Goal: Task Accomplishment & Management: Complete application form

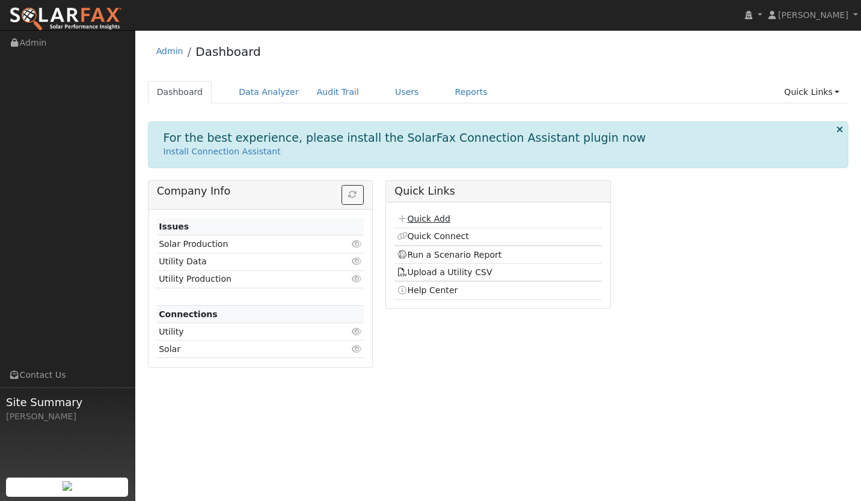
click at [423, 219] on link "Quick Add" at bounding box center [424, 219] width 54 height 10
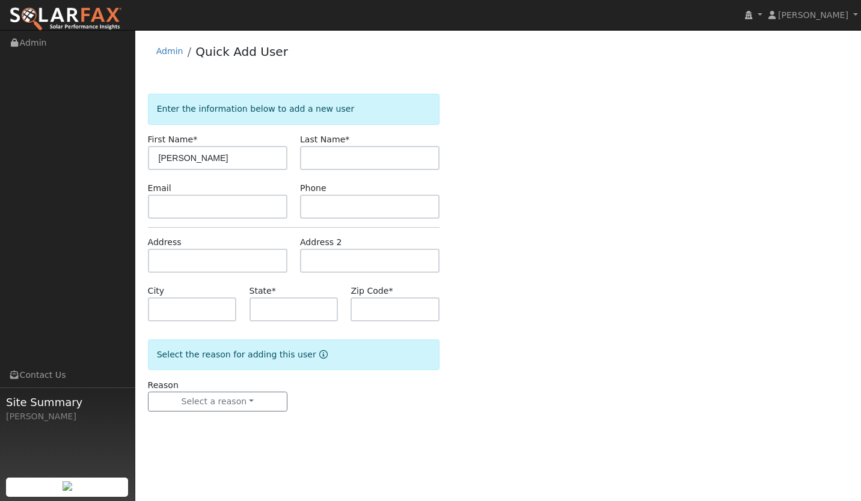
type input "Jesse"
click at [344, 161] on input "text" at bounding box center [369, 158] width 139 height 24
type input "Arellano"
click at [228, 198] on input "text" at bounding box center [217, 207] width 139 height 24
click at [213, 210] on input "text" at bounding box center [217, 207] width 139 height 24
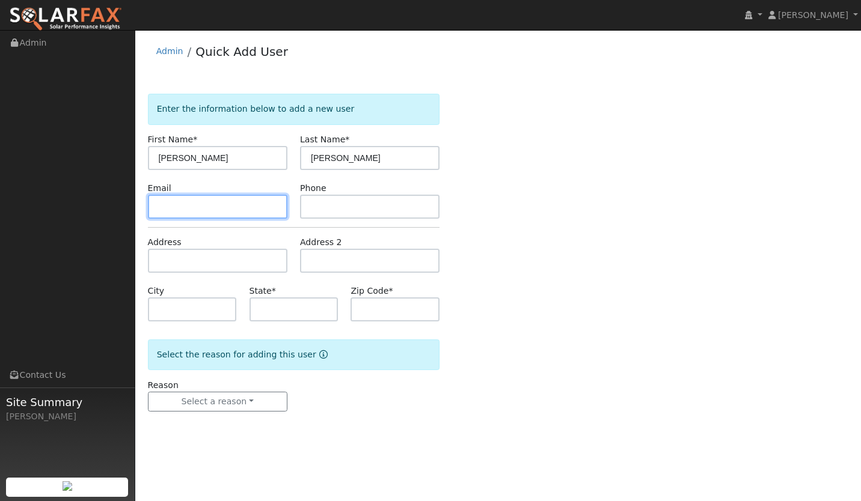
paste input "aj735119@gmail.com"
type input "aj735119@gmail.com"
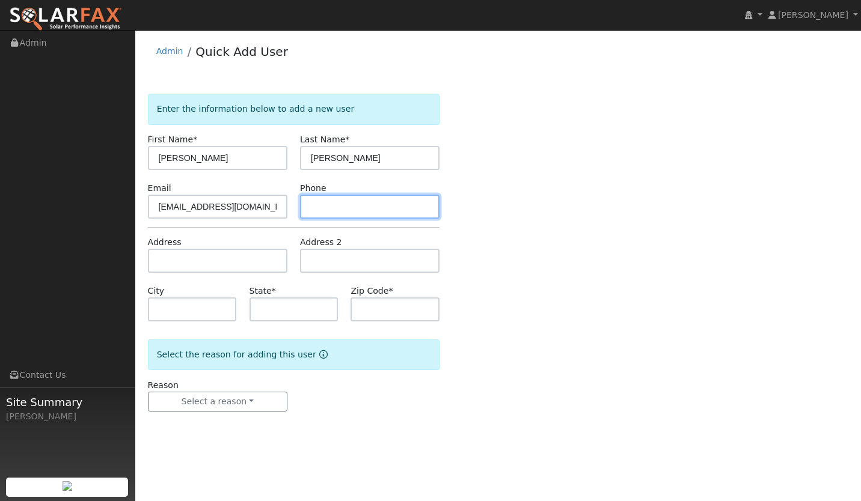
click at [350, 204] on input "text" at bounding box center [369, 207] width 139 height 24
click at [357, 214] on input "text" at bounding box center [369, 207] width 139 height 24
paste input "(805) 931-4436"
type input "(805) 931-4436"
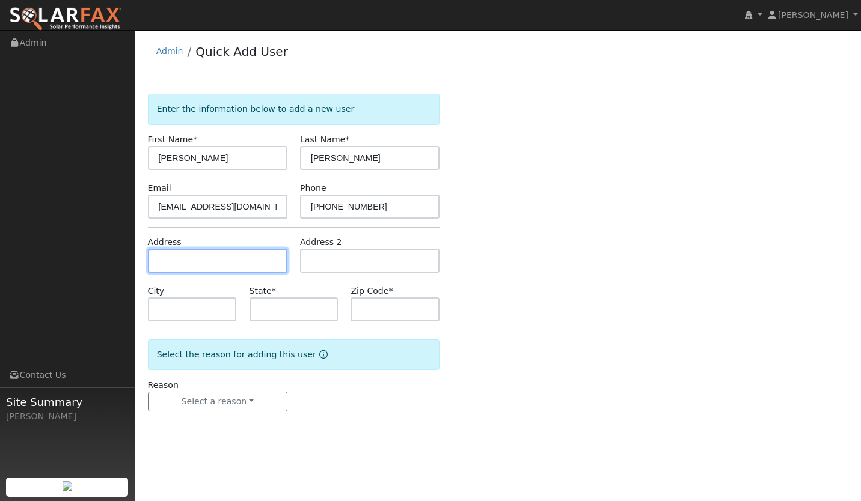
click at [197, 260] on input "text" at bounding box center [217, 261] width 139 height 24
click at [233, 254] on input "text" at bounding box center [217, 261] width 139 height 24
paste input "129 Gardenia Way, Nipomo, CA, USA"
type input "[STREET_ADDRESS]"
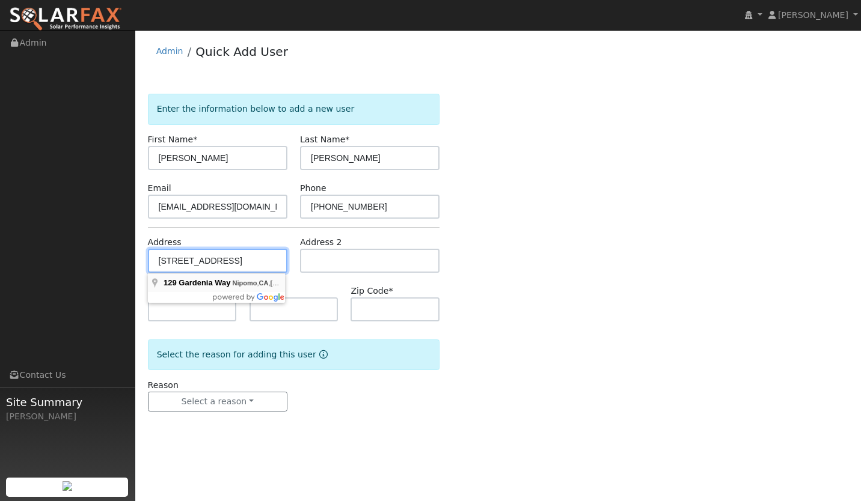
type input "Nipomo"
type input "CA"
type input "93444"
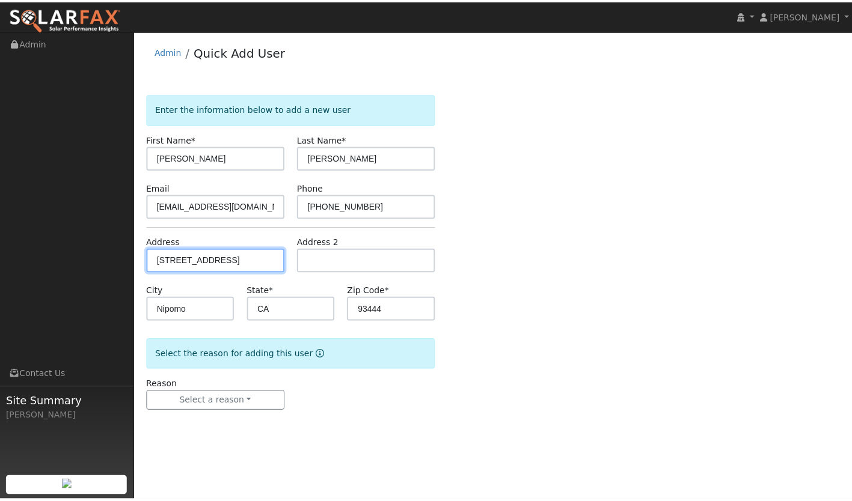
scroll to position [0, 0]
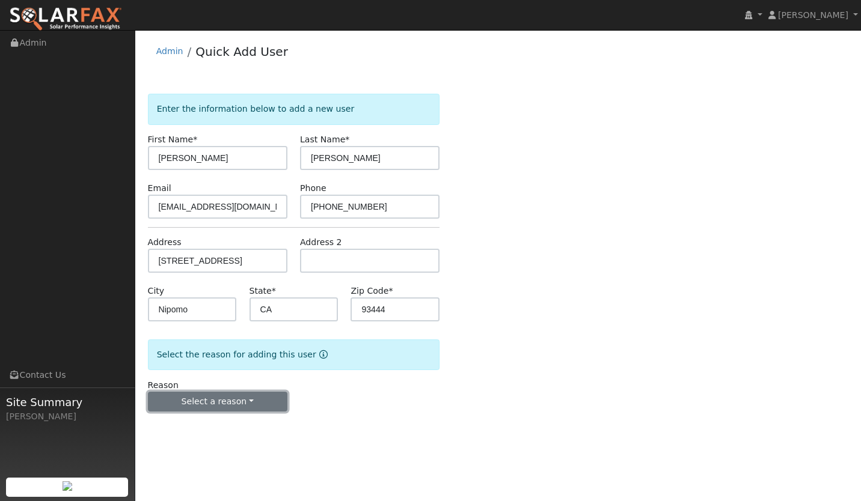
click at [221, 411] on button "Select a reason" at bounding box center [217, 402] width 139 height 20
click at [207, 428] on link "New lead" at bounding box center [214, 426] width 133 height 17
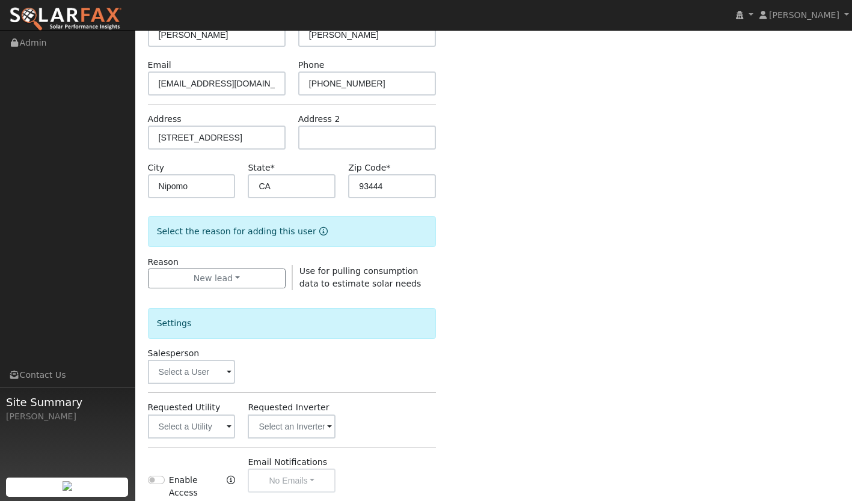
scroll to position [176, 0]
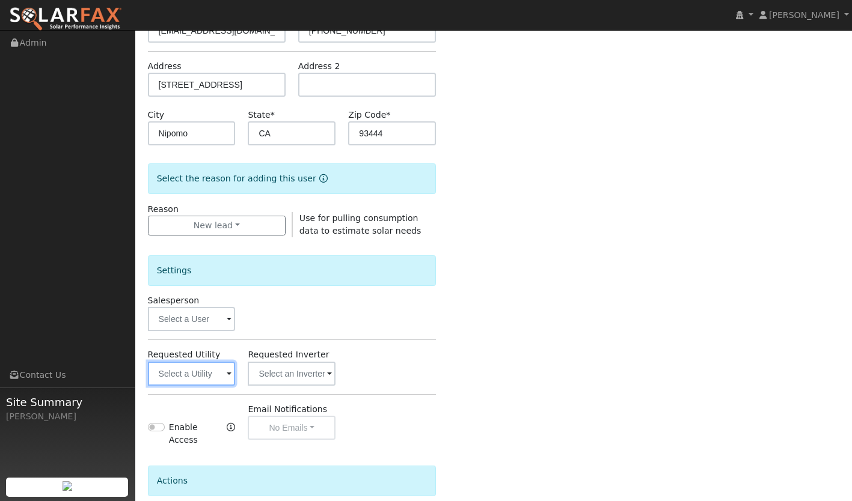
click at [213, 378] on input "text" at bounding box center [192, 374] width 88 height 24
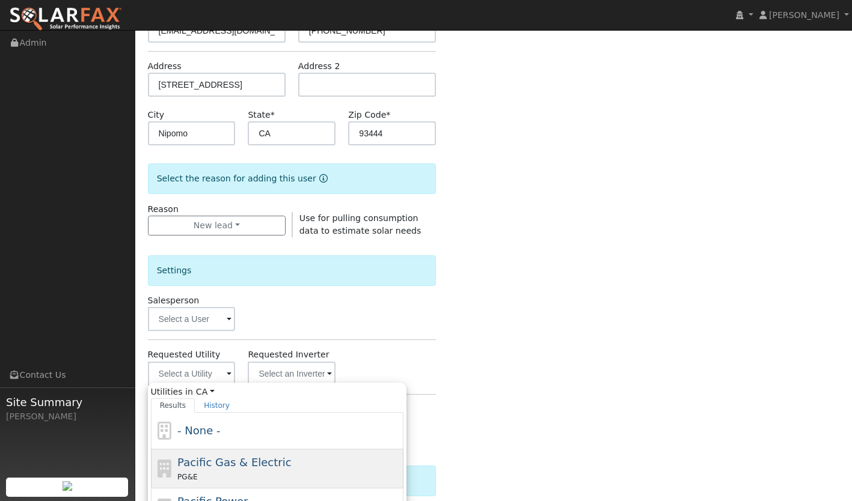
click at [207, 456] on span "Pacific Gas & Electric" at bounding box center [234, 462] width 114 height 13
type input "Pacific Gas & Electric"
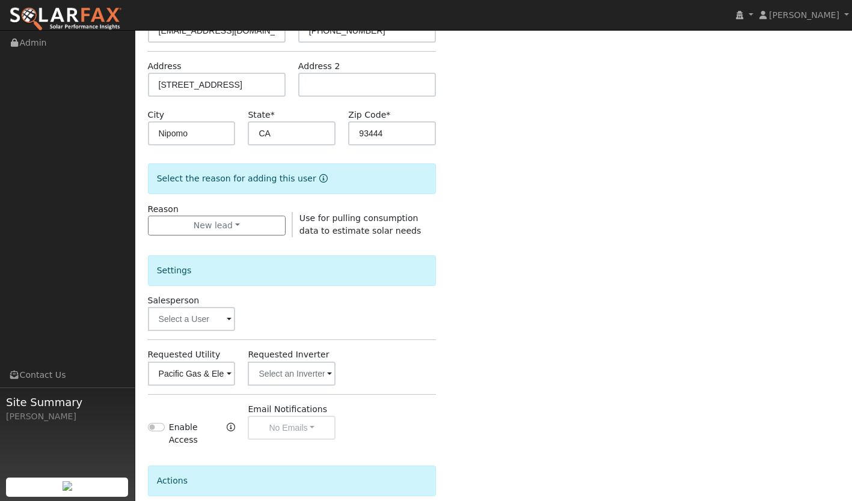
scroll to position [277, 0]
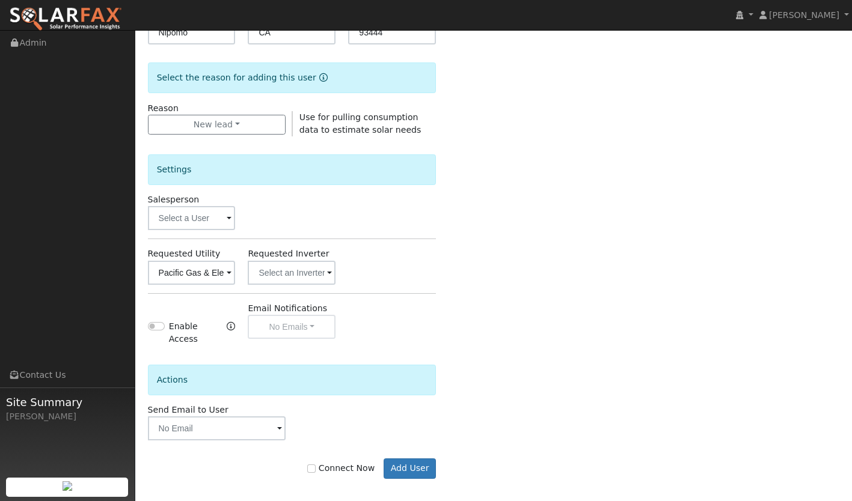
click at [326, 462] on label "Connect Now" at bounding box center [340, 468] width 67 height 13
click at [316, 465] on input "Connect Now" at bounding box center [311, 469] width 8 height 8
checkbox input "true"
click at [405, 459] on button "Add User" at bounding box center [410, 469] width 52 height 20
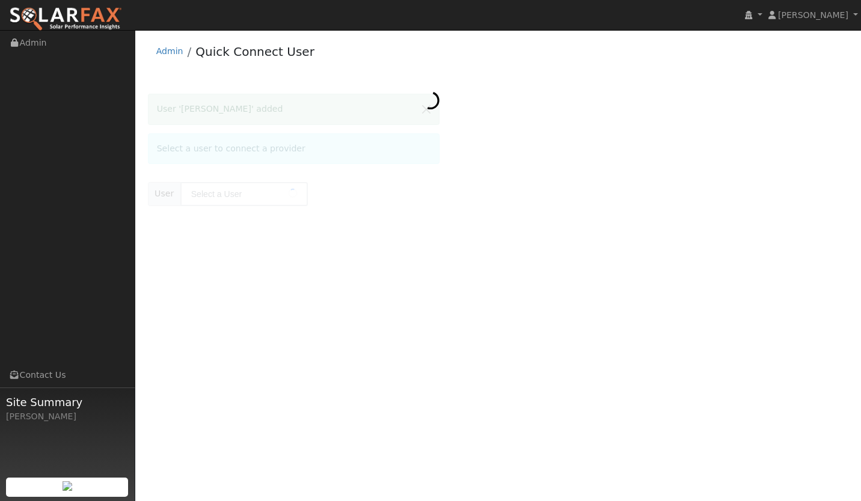
type input "[PERSON_NAME]"
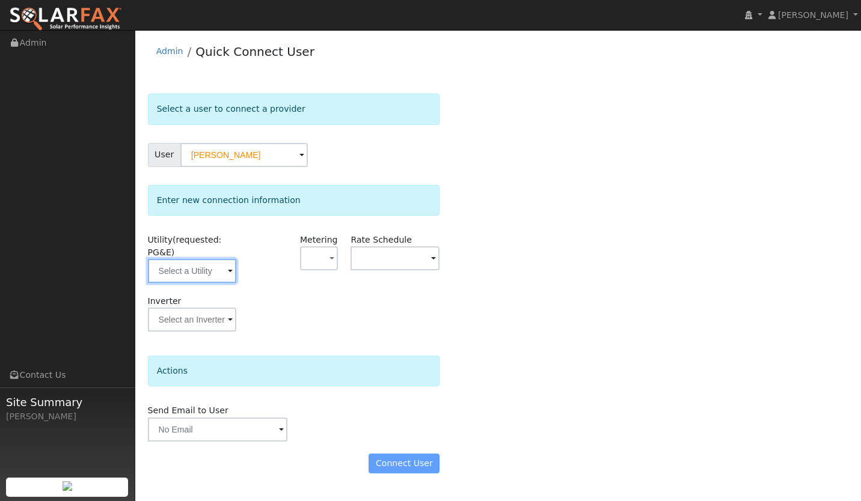
click at [207, 262] on input "text" at bounding box center [192, 271] width 89 height 24
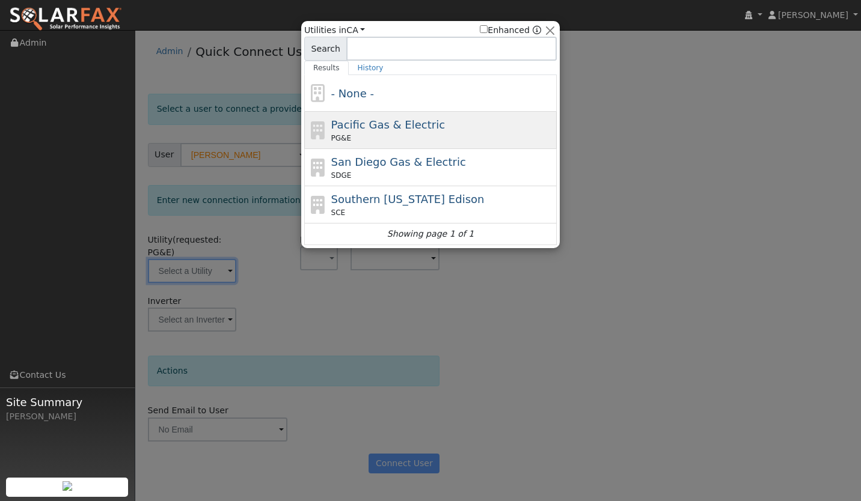
click at [389, 123] on span "Pacific Gas & Electric" at bounding box center [388, 124] width 114 height 13
type input "PG&E"
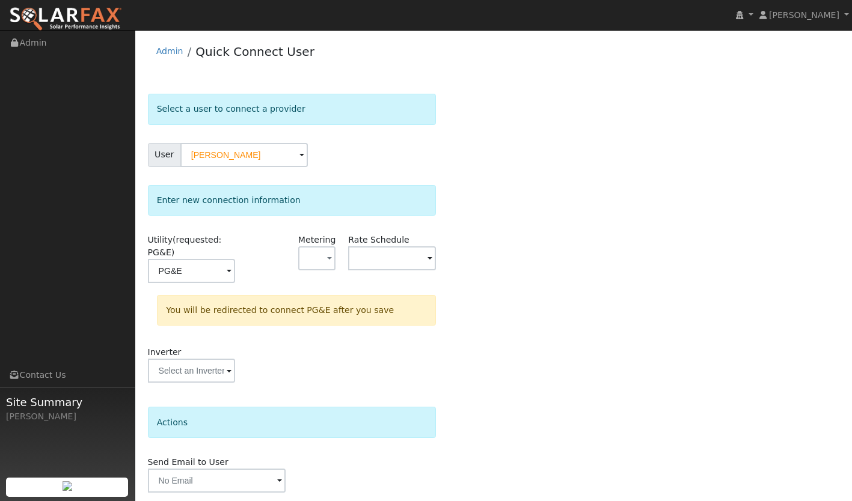
scroll to position [41, 0]
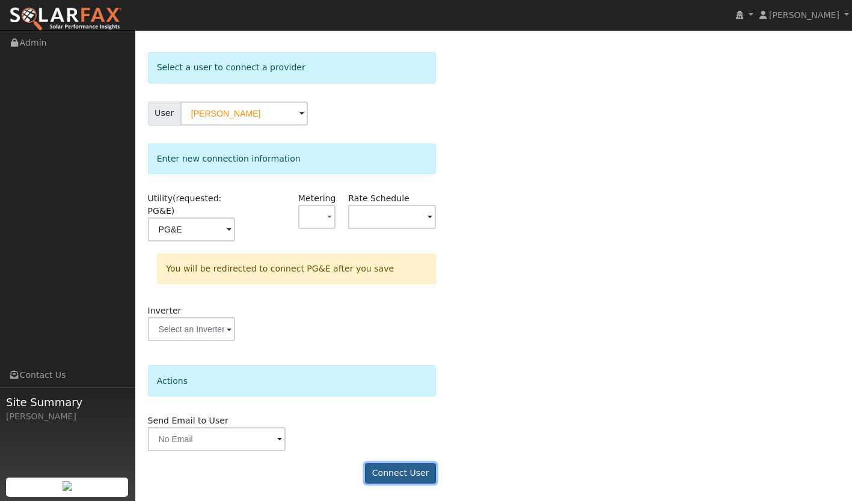
click at [405, 469] on button "Connect User" at bounding box center [400, 474] width 71 height 20
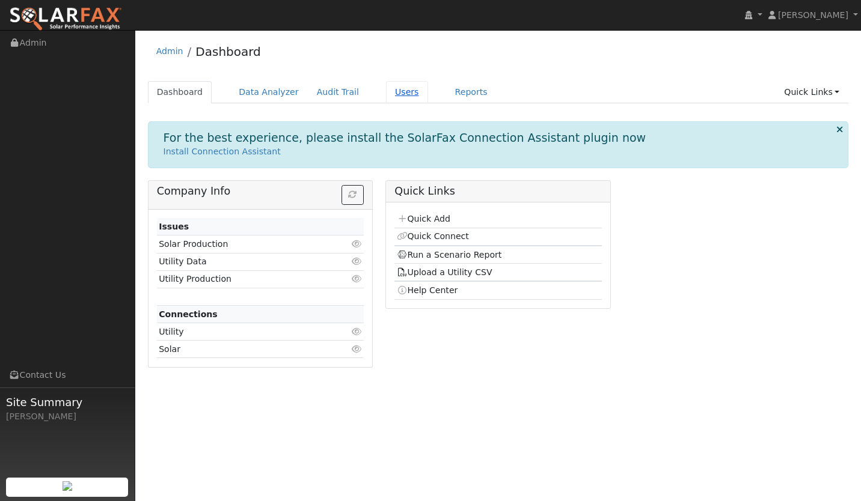
click at [387, 95] on link "Users" at bounding box center [407, 92] width 42 height 22
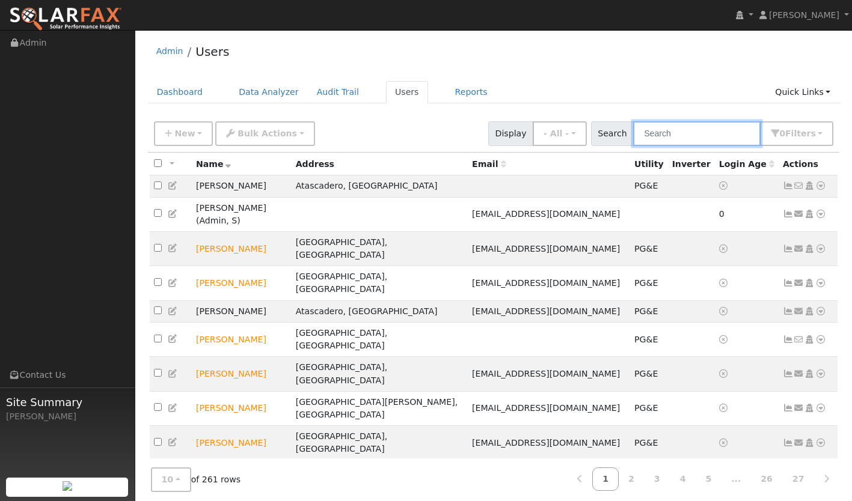
click at [685, 133] on input "text" at bounding box center [696, 133] width 127 height 25
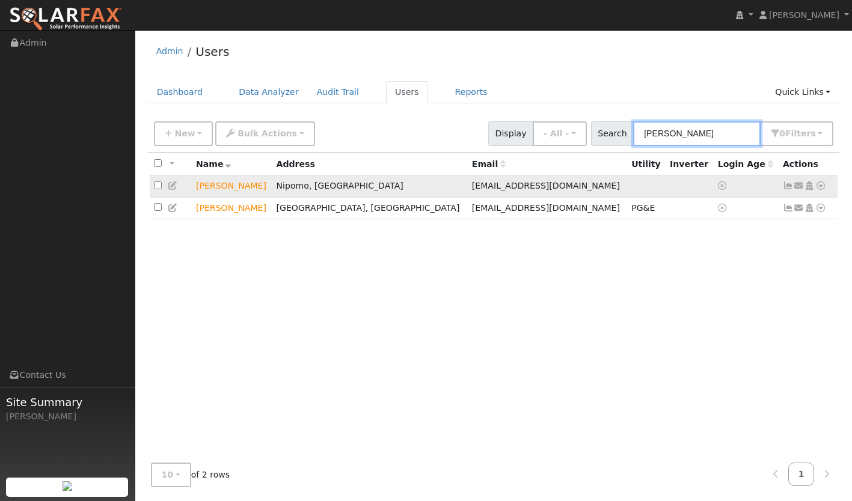
type input "jesse"
click at [787, 186] on icon at bounding box center [788, 186] width 11 height 8
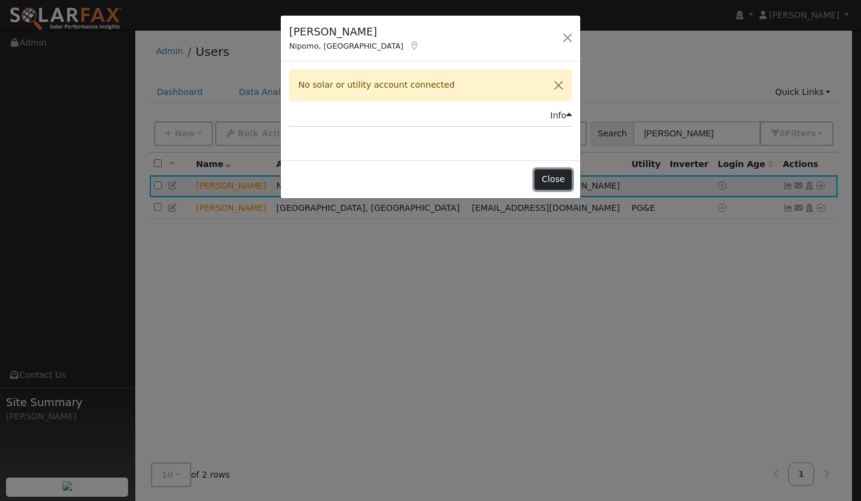
click at [548, 179] on button "Close" at bounding box center [552, 180] width 37 height 20
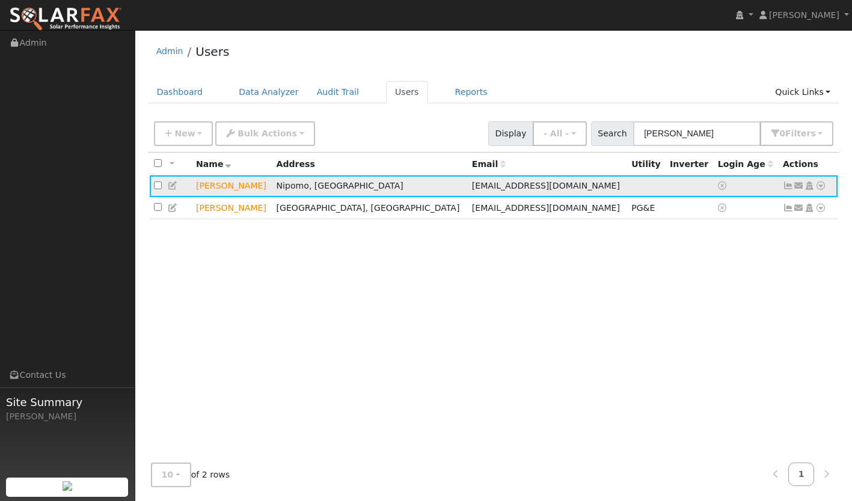
drag, startPoint x: 812, startPoint y: 183, endPoint x: 825, endPoint y: 182, distance: 12.6
click at [825, 182] on td "Send Email... Copy a Link Reset Password Open Access Data Analyzer Reports Scen…" at bounding box center [809, 187] width 60 height 22
click at [824, 185] on icon at bounding box center [820, 186] width 11 height 8
click at [698, 278] on link "Utility" at bounding box center [696, 277] width 84 height 17
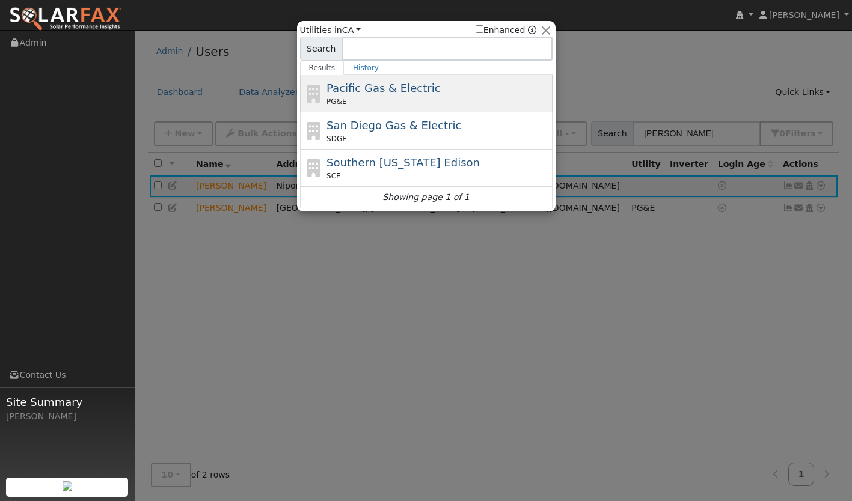
click at [409, 97] on div "PG&E" at bounding box center [437, 101] width 223 height 11
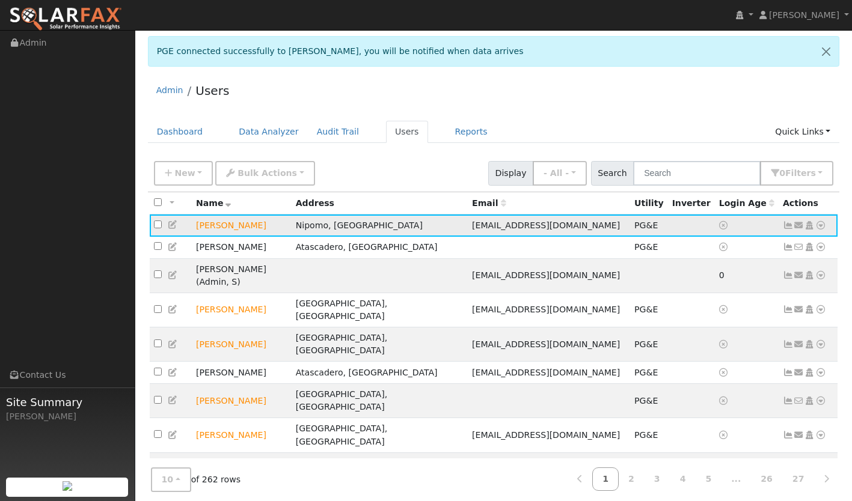
click at [786, 224] on icon at bounding box center [788, 225] width 11 height 8
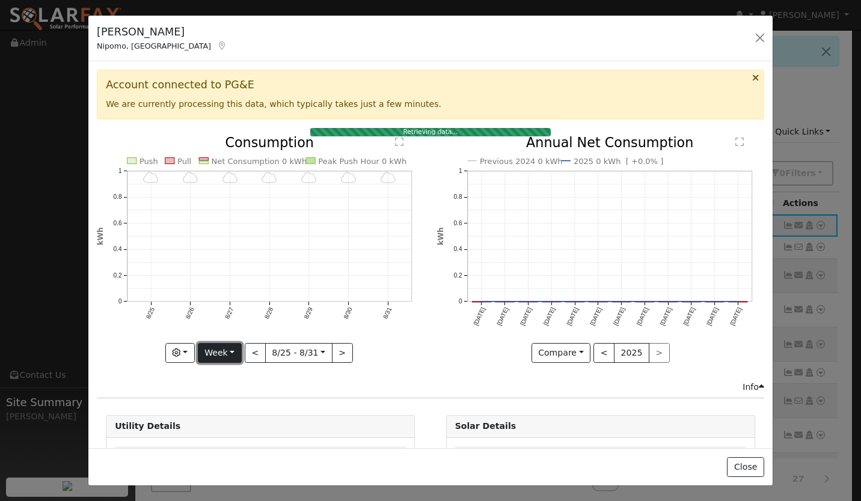
click at [221, 347] on button "Week" at bounding box center [220, 353] width 44 height 20
click at [438, 352] on icon "Previous 2024 0 kWh 2025 0 kWh [ +0.0% ] [DATE] Oct '[DATE] Dec '[DATE] Feb '[D…" at bounding box center [600, 245] width 327 height 219
click at [215, 350] on button "Week" at bounding box center [220, 353] width 44 height 20
click at [215, 311] on link "Year" at bounding box center [240, 311] width 84 height 17
click at [212, 355] on button "Year" at bounding box center [208, 353] width 38 height 20
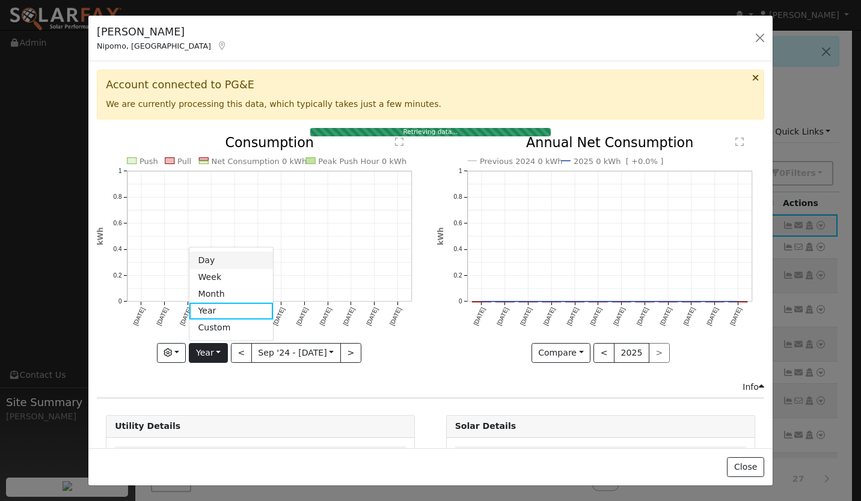
click at [216, 260] on link "Day" at bounding box center [231, 260] width 84 height 17
type input "[DATE]"
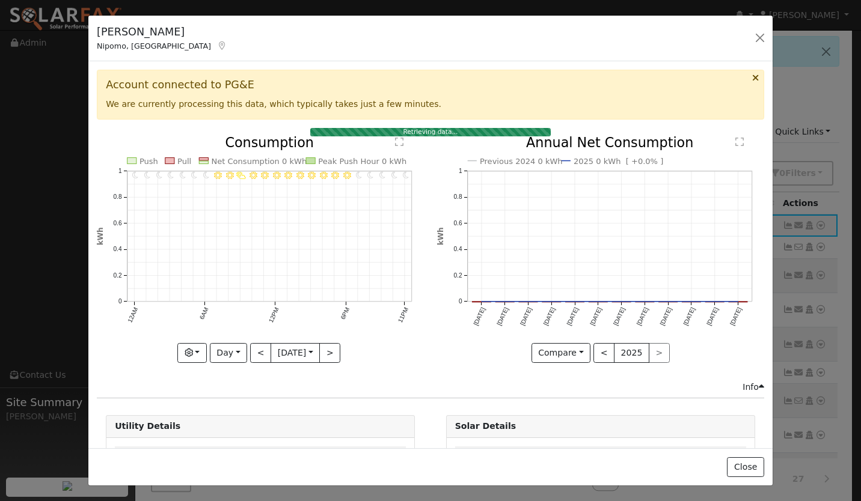
click at [423, 307] on div "11PM - MostlyClear 10PM - Clear 9PM - Clear 8PM - Clear 7PM - Clear 6PM - Clear…" at bounding box center [261, 258] width 340 height 245
click at [759, 39] on button "button" at bounding box center [759, 37] width 17 height 17
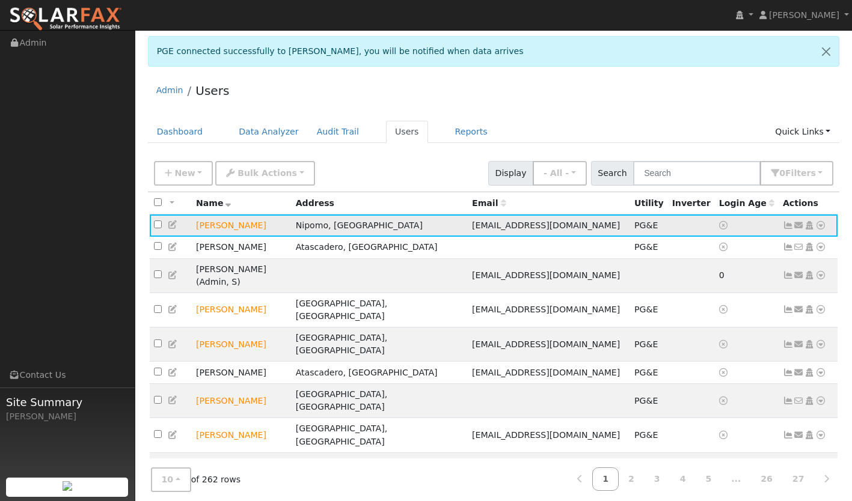
click at [789, 226] on icon at bounding box center [788, 225] width 11 height 8
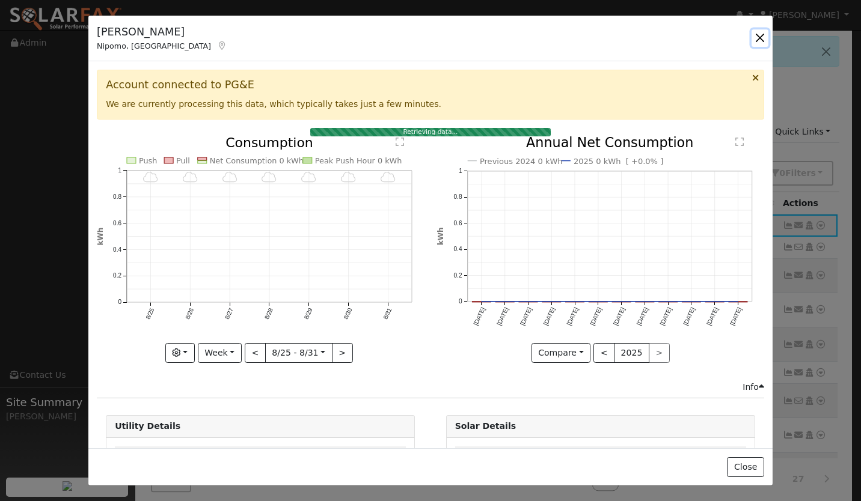
click at [756, 34] on button "button" at bounding box center [759, 37] width 17 height 17
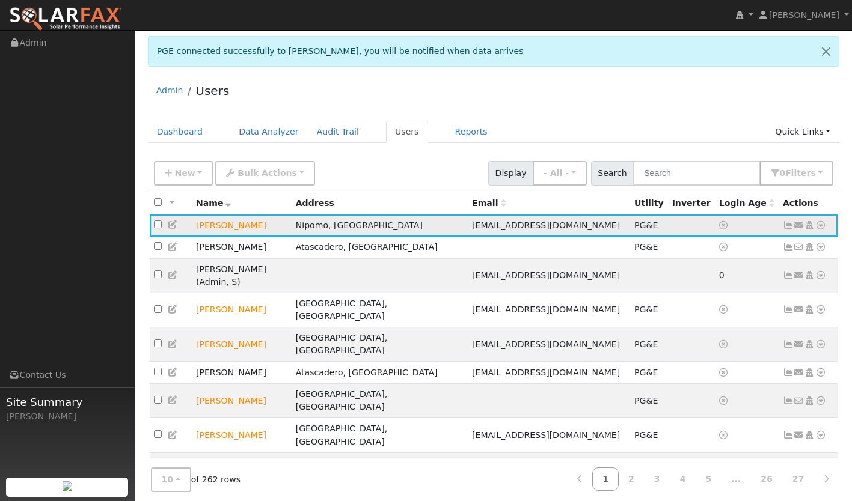
click at [785, 228] on icon at bounding box center [788, 225] width 11 height 8
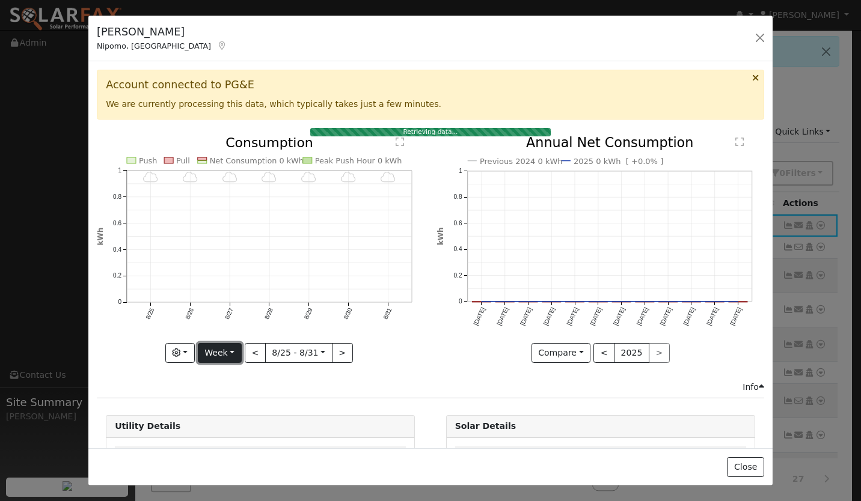
click at [225, 352] on button "Week" at bounding box center [220, 353] width 44 height 20
click at [215, 256] on link "Day" at bounding box center [240, 260] width 84 height 17
click at [222, 350] on button "Day" at bounding box center [228, 353] width 37 height 20
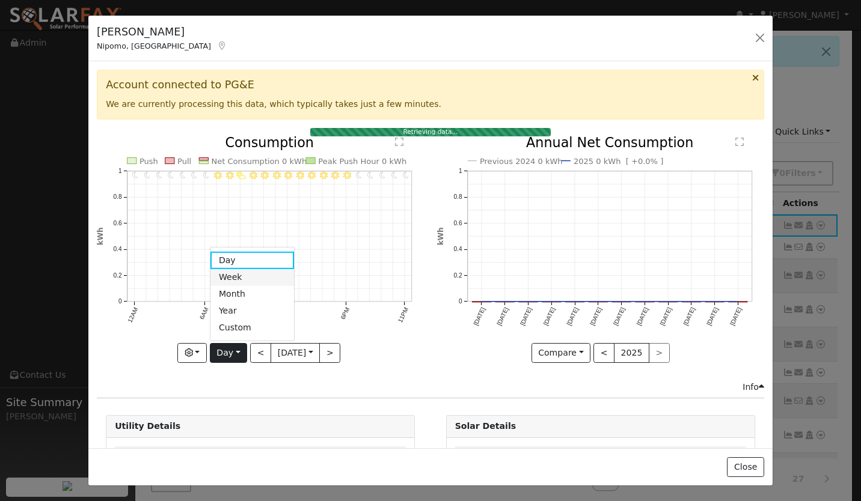
click at [239, 278] on link "Week" at bounding box center [252, 277] width 84 height 17
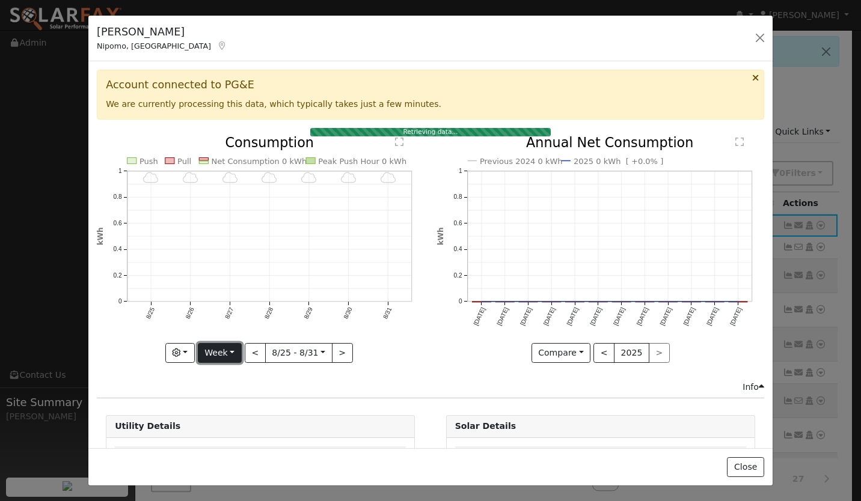
click at [216, 358] on button "Week" at bounding box center [220, 353] width 44 height 20
click at [224, 308] on link "Year" at bounding box center [240, 311] width 84 height 17
type input "[DATE]"
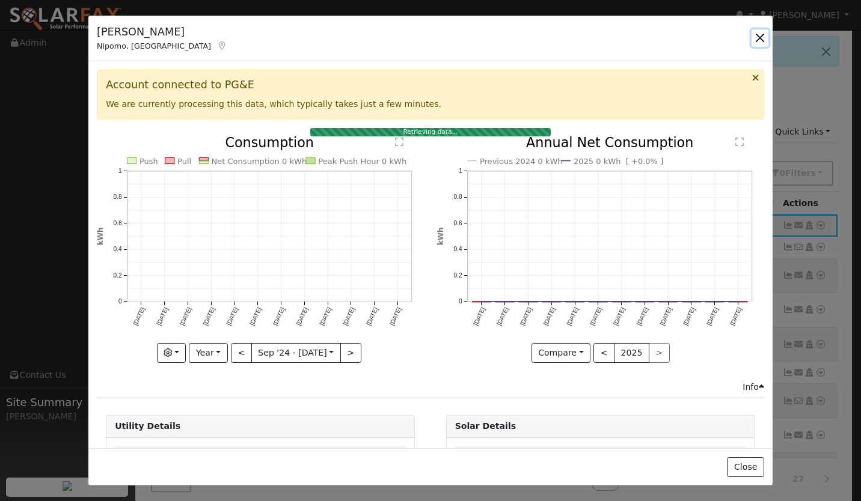
click at [760, 33] on button "button" at bounding box center [759, 37] width 17 height 17
